Goal: Task Accomplishment & Management: Manage account settings

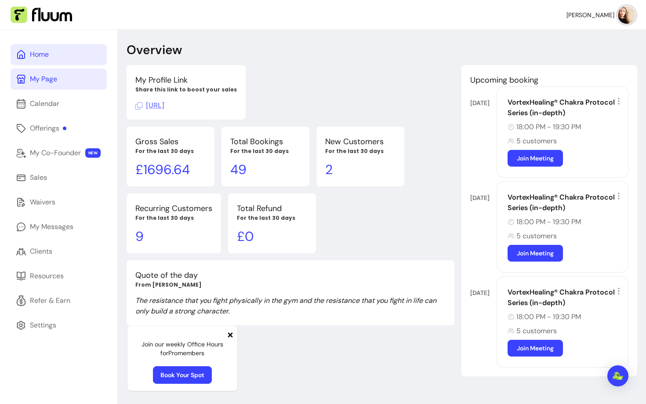
click at [35, 83] on div "My Page" at bounding box center [43, 79] width 27 height 11
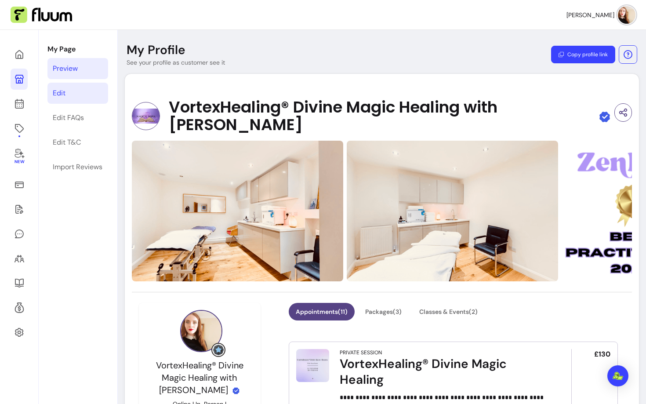
click at [71, 86] on link "Edit" at bounding box center [77, 93] width 61 height 21
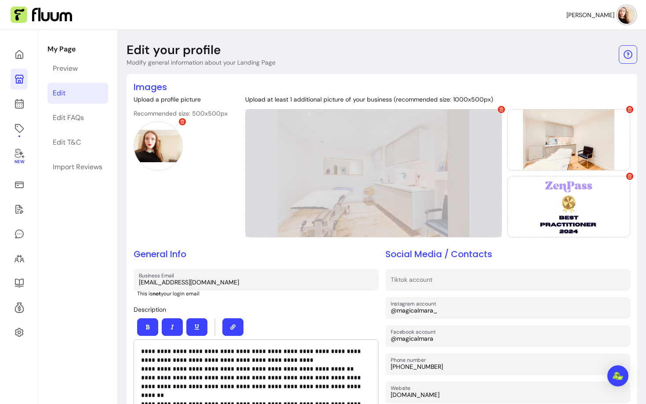
click at [399, 163] on div at bounding box center [373, 173] width 257 height 128
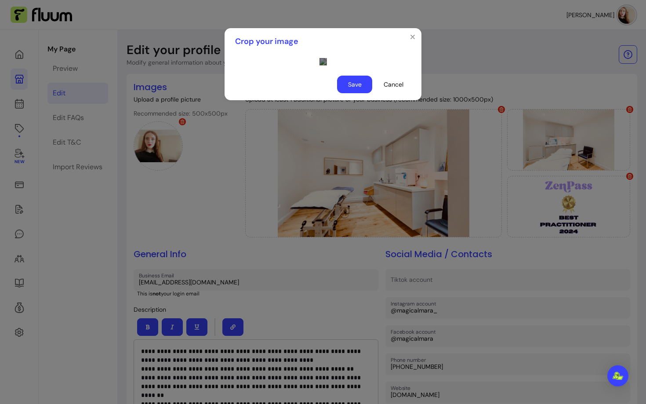
click at [353, 191] on div "Use the arrow keys to move the crop selection area" at bounding box center [407, 167] width 176 height 88
click at [354, 195] on div "Use the arrow keys to move the crop selection area" at bounding box center [407, 172] width 176 height 88
click at [354, 93] on button "Save" at bounding box center [354, 84] width 34 height 17
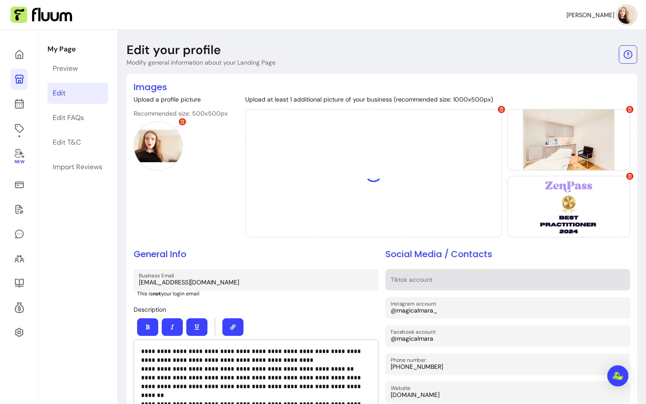
click at [517, 273] on div at bounding box center [508, 279] width 234 height 16
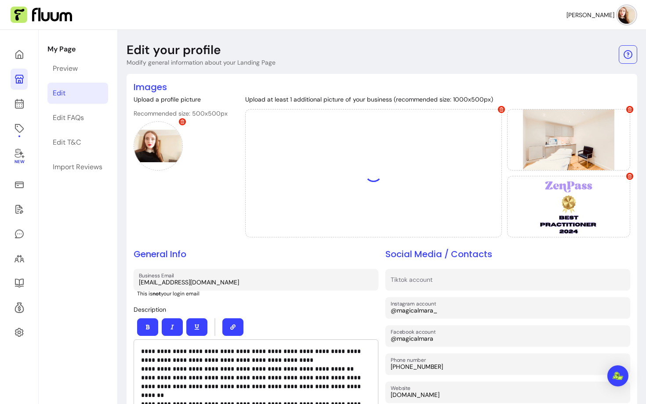
click at [531, 255] on h2 "Social Media / Contacts" at bounding box center [507, 254] width 245 height 12
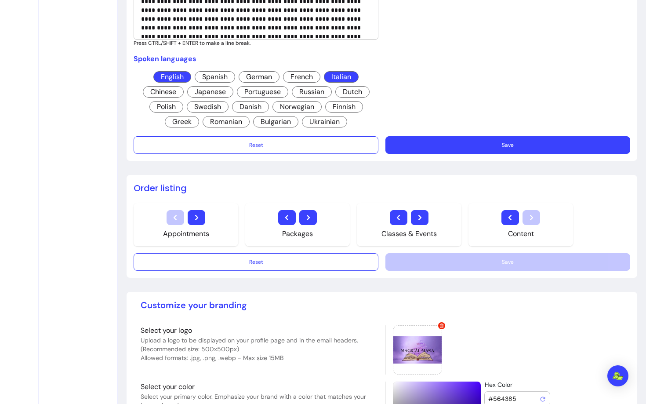
scroll to position [472, 0]
click at [491, 142] on button "Save" at bounding box center [507, 146] width 245 height 18
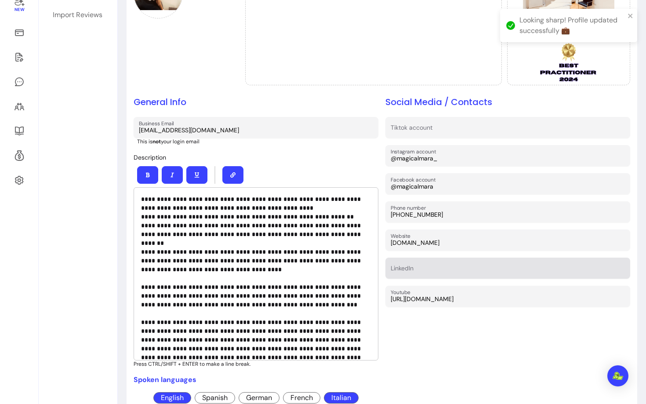
scroll to position [0, 0]
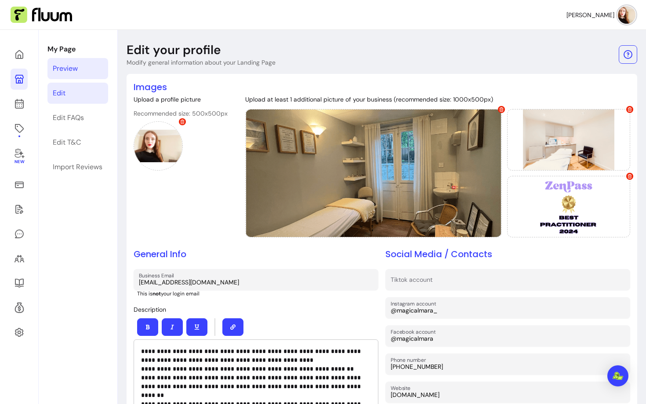
click at [60, 69] on div "Preview" at bounding box center [65, 68] width 25 height 11
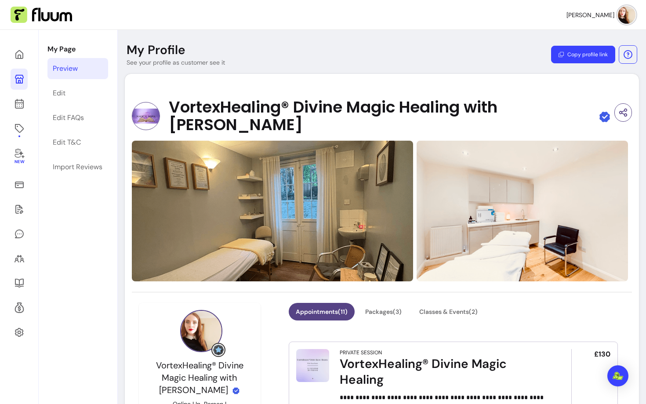
click at [584, 47] on button "Copy profile link" at bounding box center [583, 55] width 64 height 18
